Goal: Task Accomplishment & Management: Manage account settings

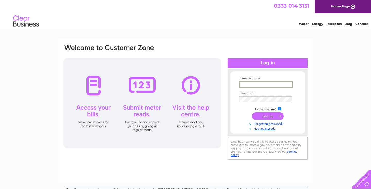
type input "[EMAIL_ADDRESS][DOMAIN_NAME]"
click at [268, 118] on input "submit" at bounding box center [268, 115] width 32 height 7
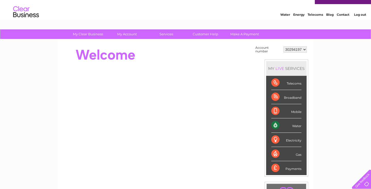
scroll to position [9, 0]
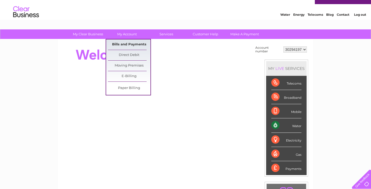
click at [129, 44] on link "Bills and Payments" at bounding box center [129, 44] width 43 height 10
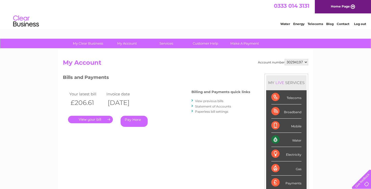
click at [217, 99] on link "View previous bills" at bounding box center [209, 101] width 28 height 4
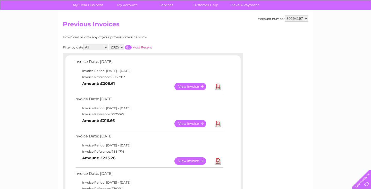
scroll to position [38, 0]
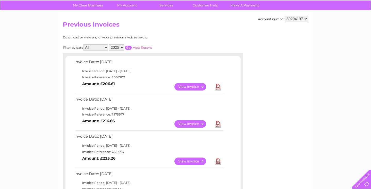
click at [194, 124] on link "View" at bounding box center [194, 123] width 38 height 7
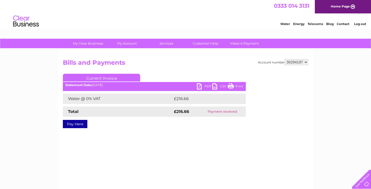
click at [204, 87] on link "PDF" at bounding box center [204, 86] width 15 height 7
